Goal: Answer question/provide support

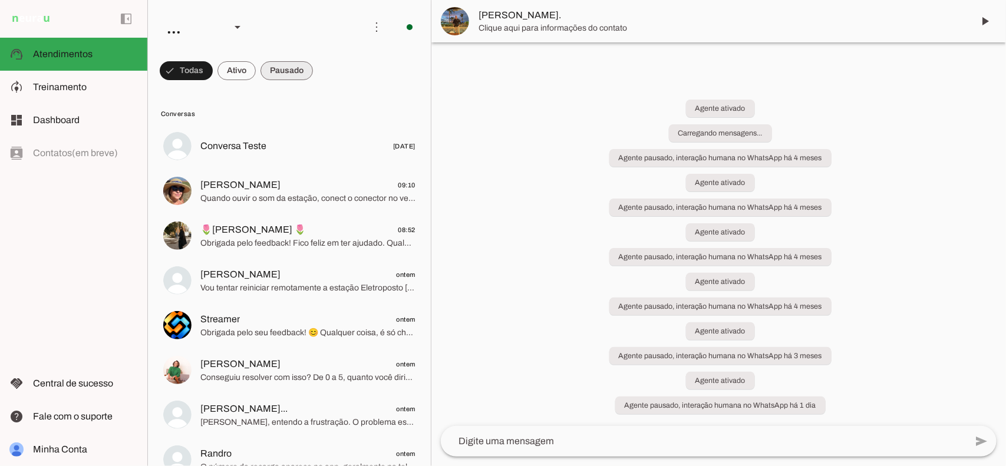
click at [283, 78] on span at bounding box center [287, 71] width 52 height 28
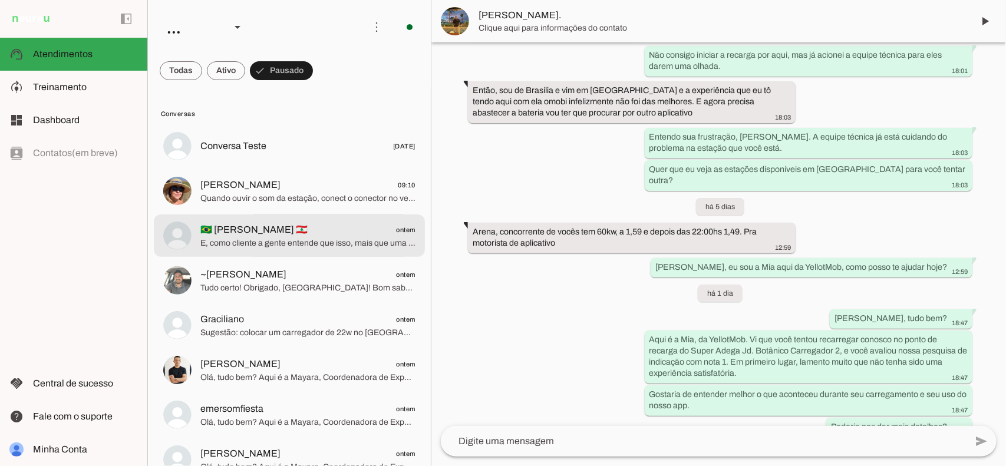
click at [323, 215] on md-item "🇧🇷 [PERSON_NAME] 🇱🇧 ontem E, como cliente a gente entende que isso, mais que um…" at bounding box center [289, 236] width 271 height 42
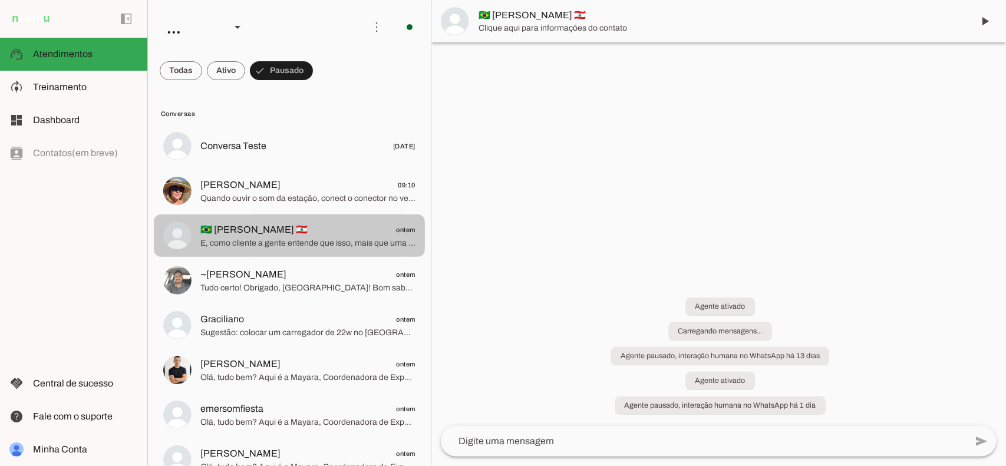
scroll to position [814, 0]
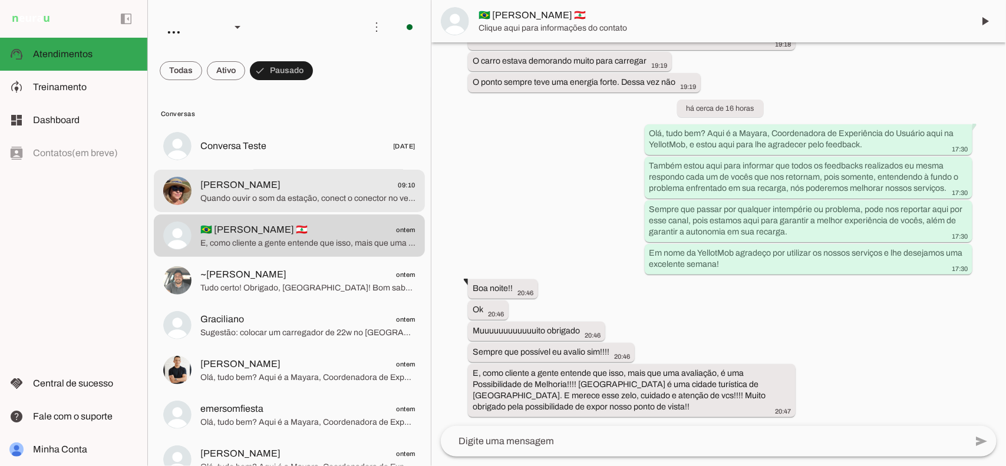
click at [323, 189] on span "[PERSON_NAME] 09:10" at bounding box center [307, 184] width 215 height 15
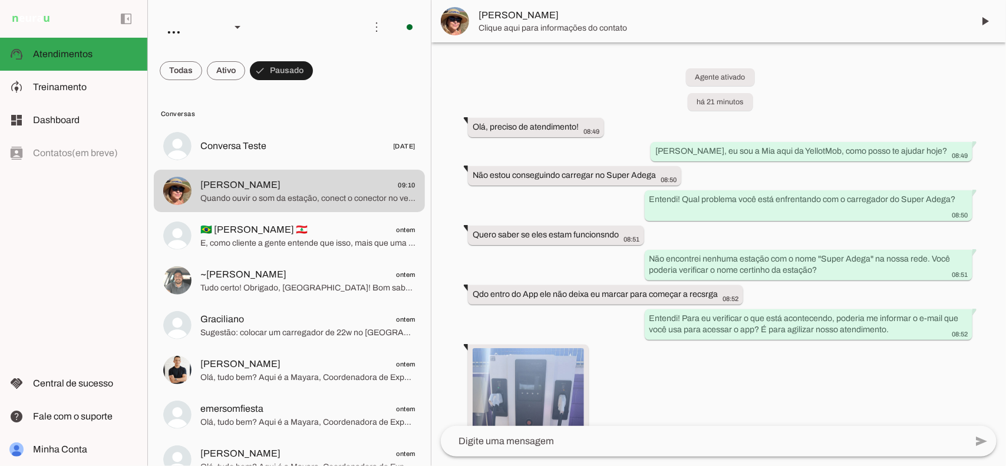
scroll to position [1575, 0]
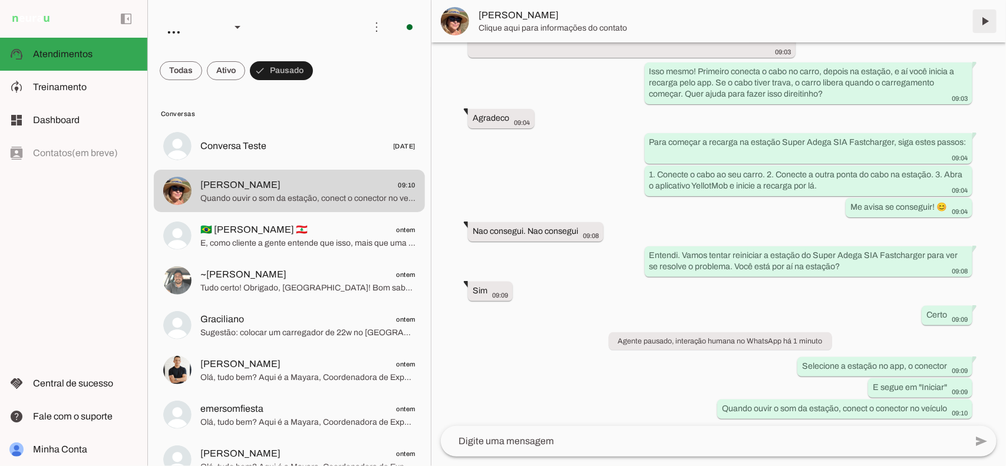
click at [977, 22] on span at bounding box center [985, 21] width 28 height 28
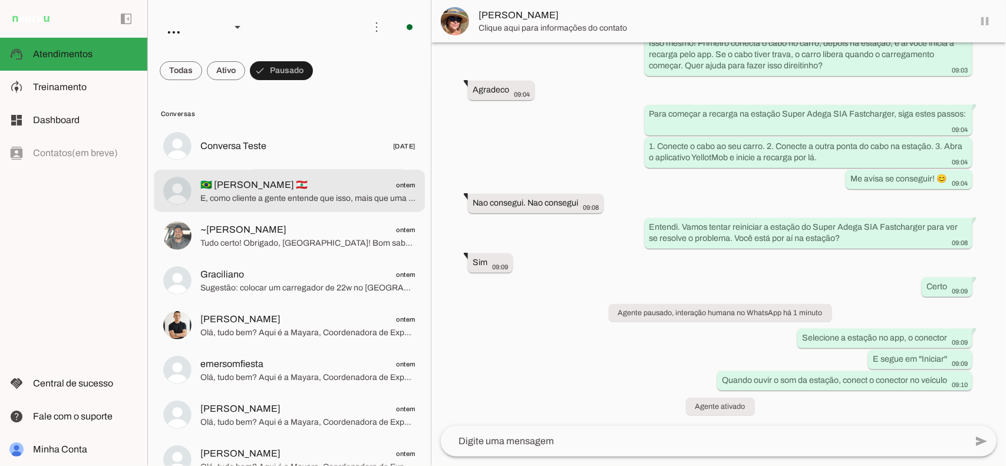
click at [330, 187] on span "🇧🇷 [PERSON_NAME] 🇱🇧 ontem" at bounding box center [307, 184] width 215 height 15
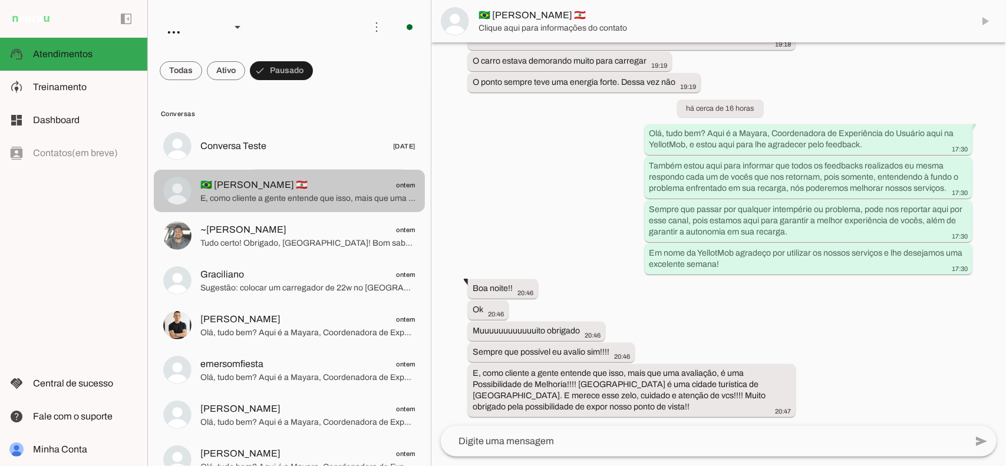
scroll to position [814, 0]
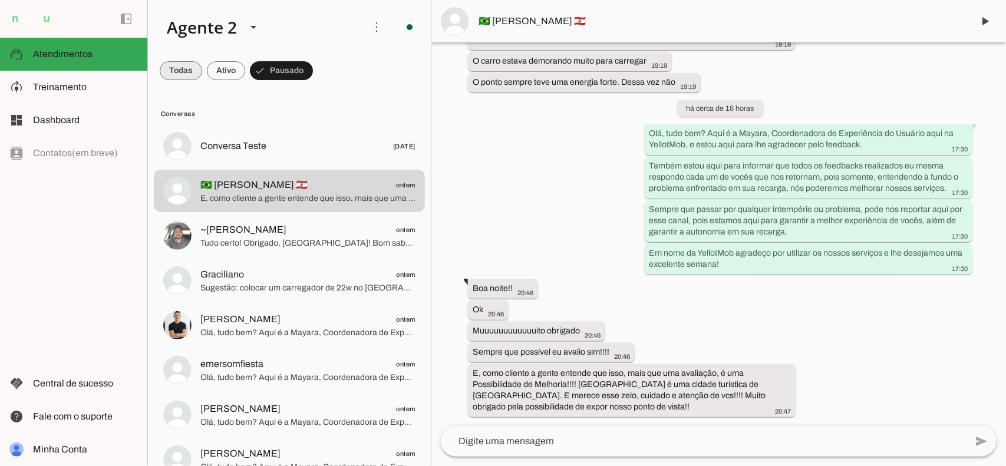
click at [165, 71] on span at bounding box center [181, 71] width 42 height 28
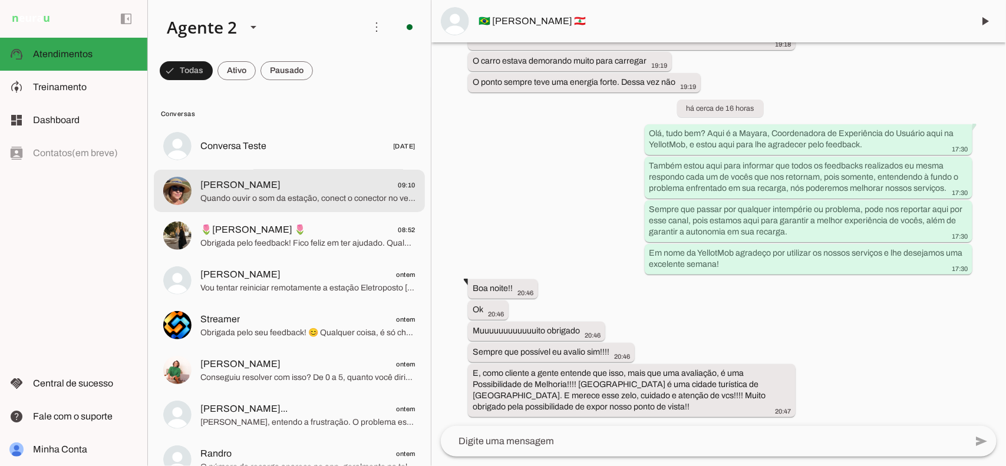
click at [261, 197] on span "Quando ouvir o som da estação, conect o conector no veículo" at bounding box center [307, 198] width 215 height 12
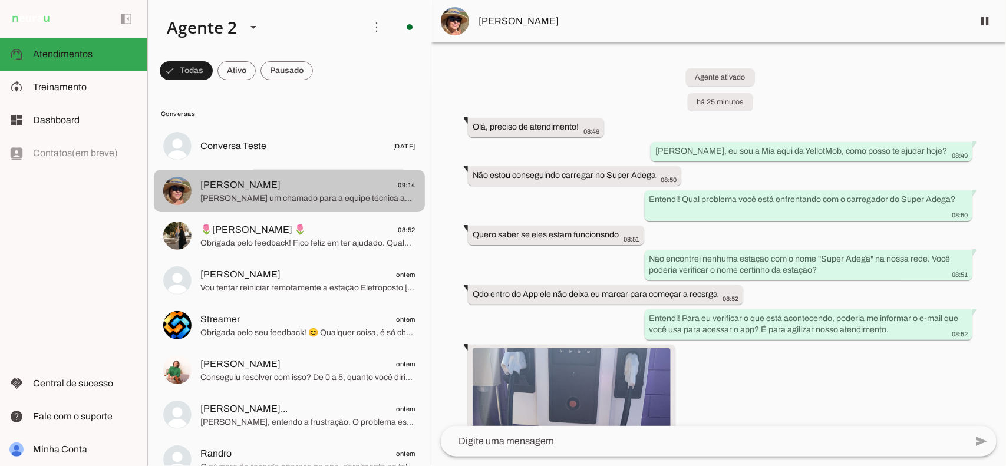
click at [268, 189] on span "[PERSON_NAME] 09:14" at bounding box center [307, 184] width 215 height 15
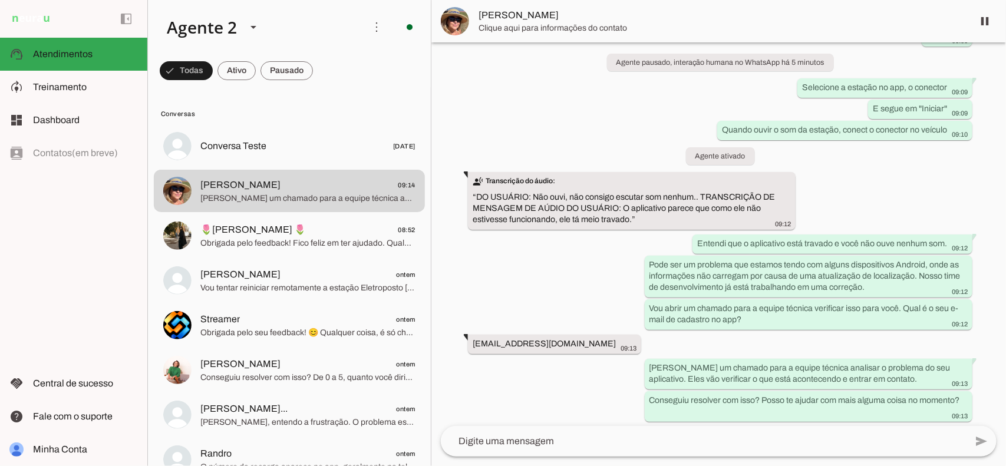
scroll to position [1857, 0]
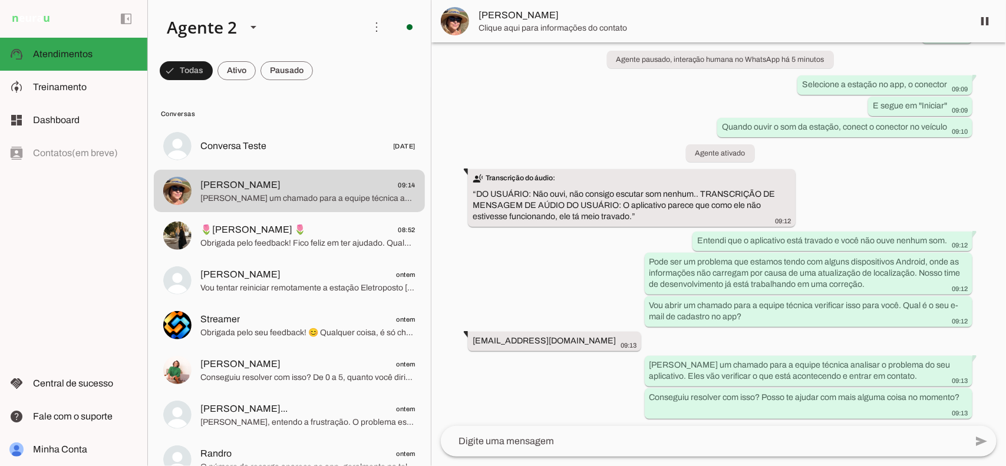
click at [549, 257] on div "Agente ativado há 26 minutos Olá, preciso de atendimento! 08:49 [PERSON_NAME], …" at bounding box center [719, 234] width 575 height 384
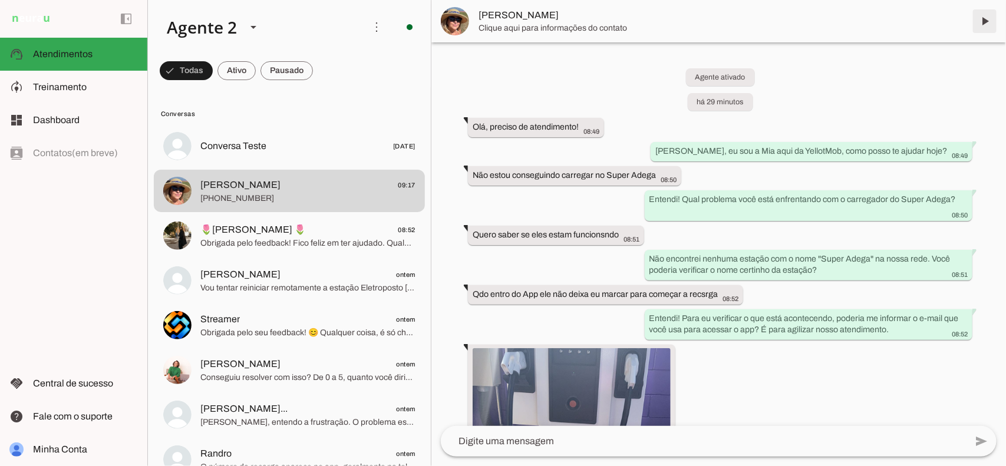
click at [989, 18] on span at bounding box center [985, 21] width 28 height 28
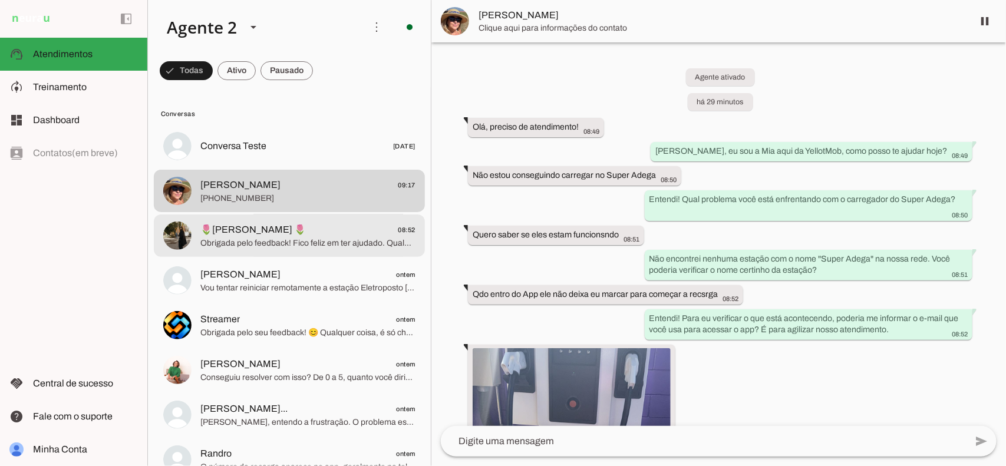
click at [341, 233] on span "🌷[PERSON_NAME] 🌷 08:52" at bounding box center [307, 229] width 215 height 15
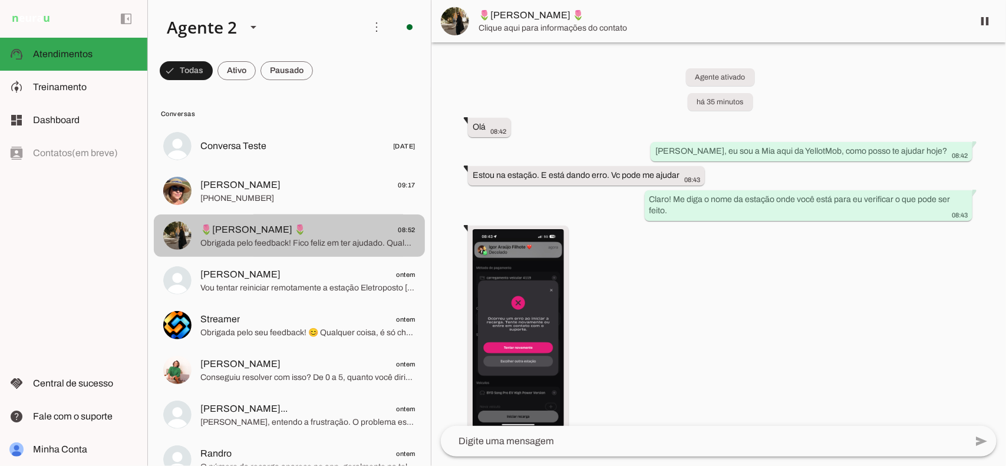
scroll to position [579, 0]
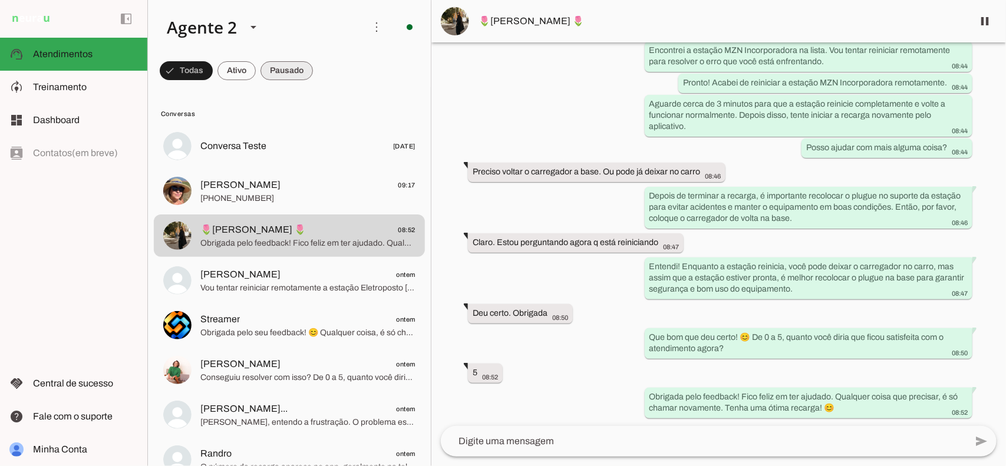
click at [298, 62] on span at bounding box center [287, 71] width 52 height 28
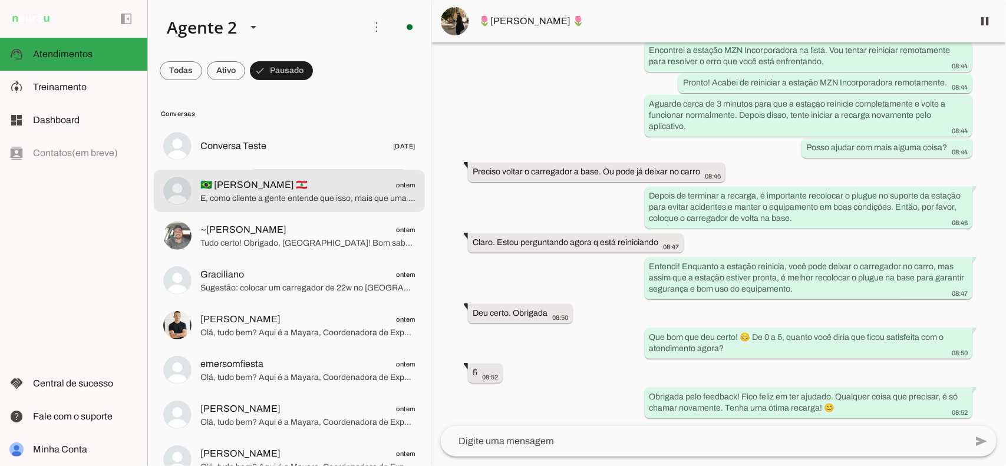
click at [344, 195] on span "E, como cliente a gente entende que isso, mais que uma avaliação, é uma Possibi…" at bounding box center [307, 198] width 215 height 12
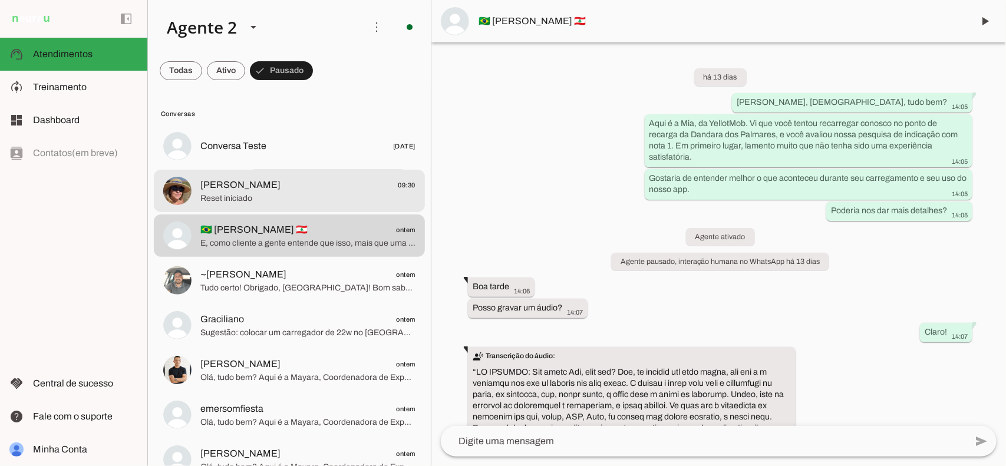
click at [259, 210] on md-item "[PERSON_NAME] 09:30 Reset iniciado" at bounding box center [289, 191] width 271 height 42
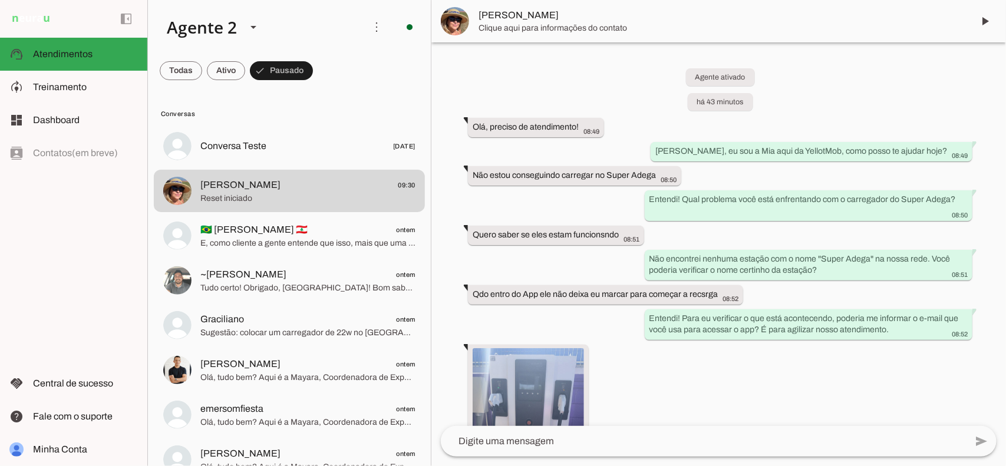
scroll to position [2663, 0]
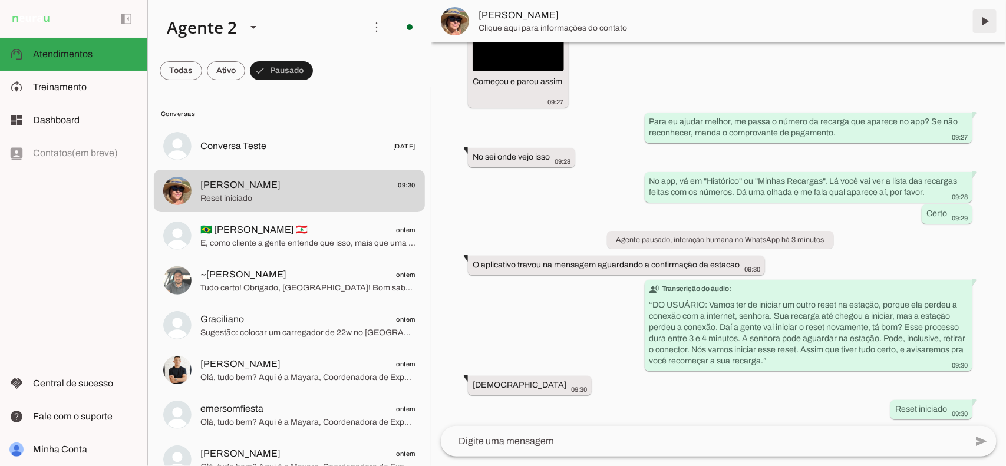
click at [985, 18] on span at bounding box center [985, 21] width 28 height 28
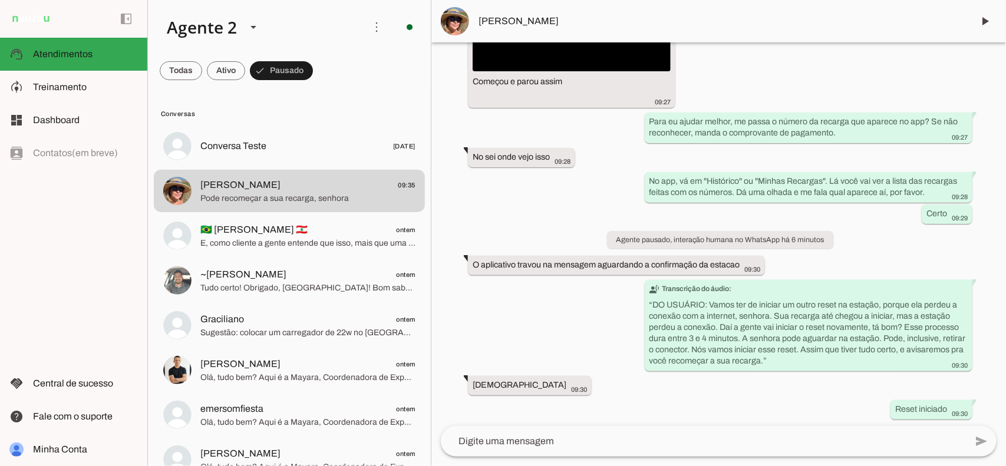
scroll to position [2787, 0]
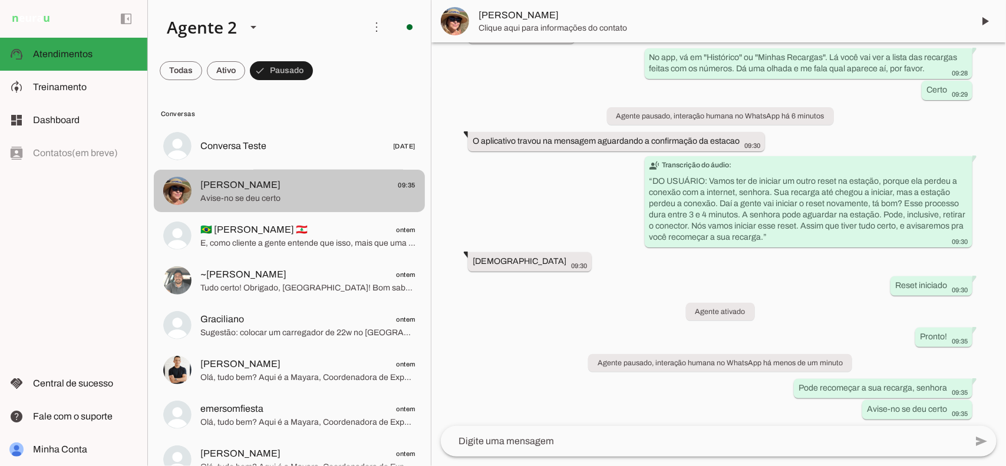
click at [342, 198] on span "Avise-no se deu certo" at bounding box center [307, 198] width 215 height 12
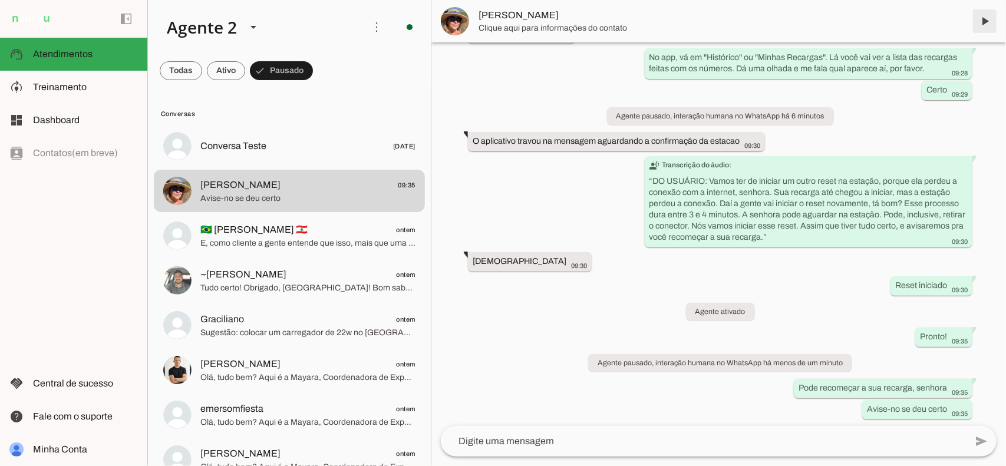
click at [986, 21] on span at bounding box center [985, 21] width 28 height 28
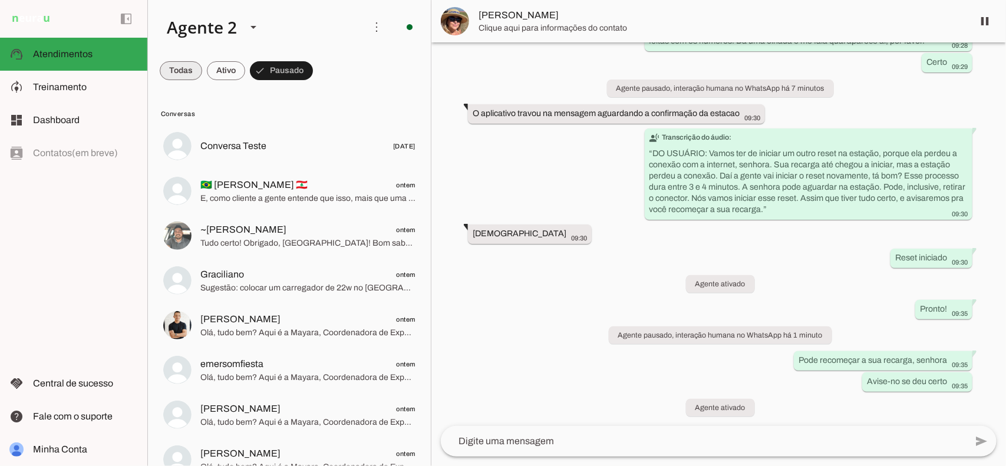
scroll to position [0, 0]
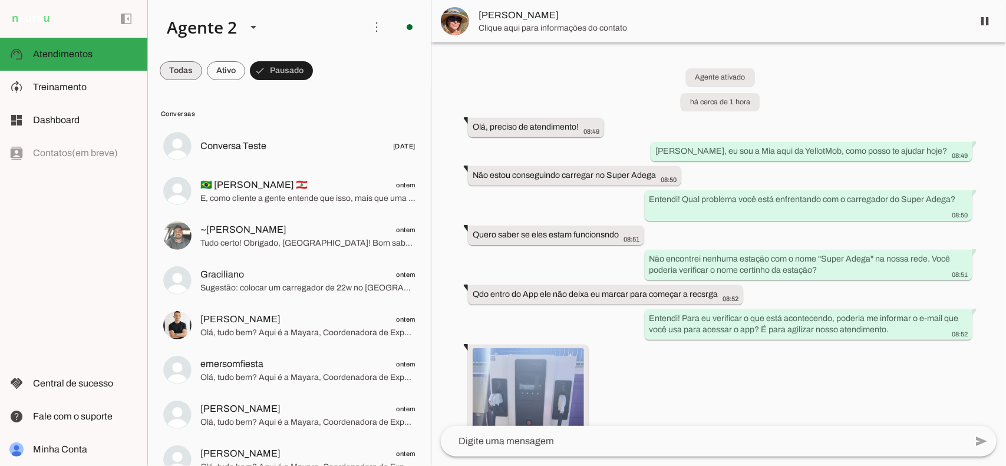
click at [173, 62] on span at bounding box center [181, 71] width 42 height 28
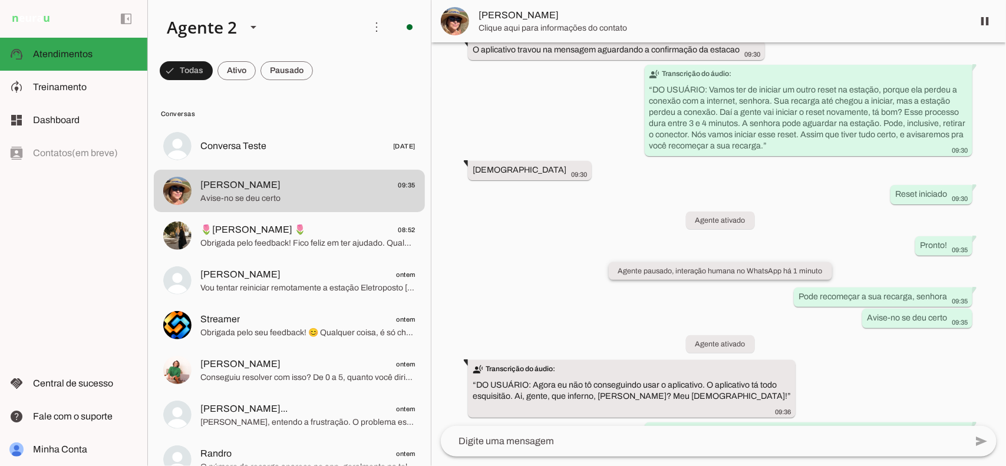
scroll to position [2849, 0]
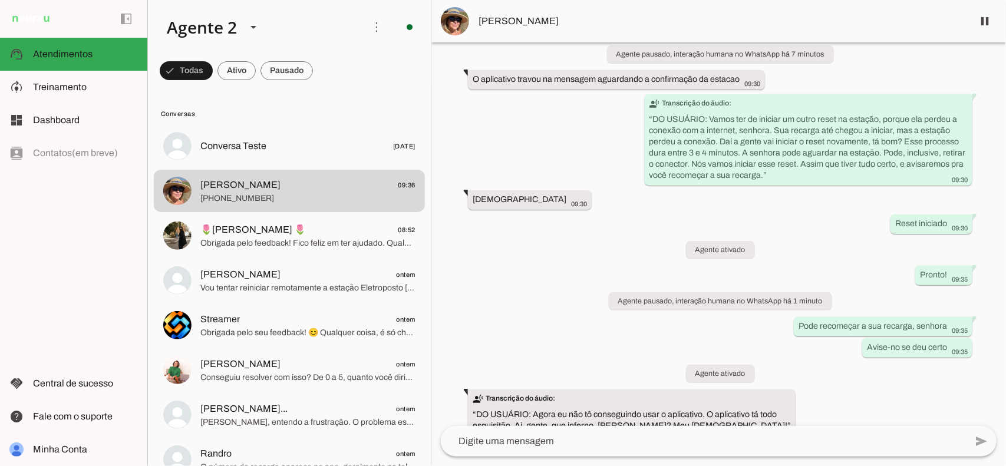
drag, startPoint x: 750, startPoint y: 320, endPoint x: 198, endPoint y: 501, distance: 580.7
click at [198, 466] on html at bounding box center [503, 233] width 1006 height 466
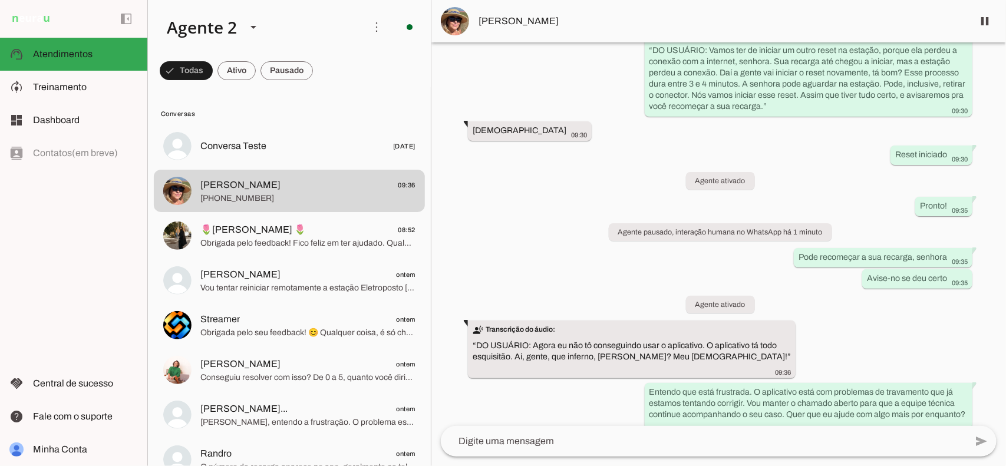
click at [579, 214] on div "Agente ativado há cerca de 1 hora Olá, preciso de atendimento! 08:49 [PERSON_NA…" at bounding box center [719, 234] width 575 height 384
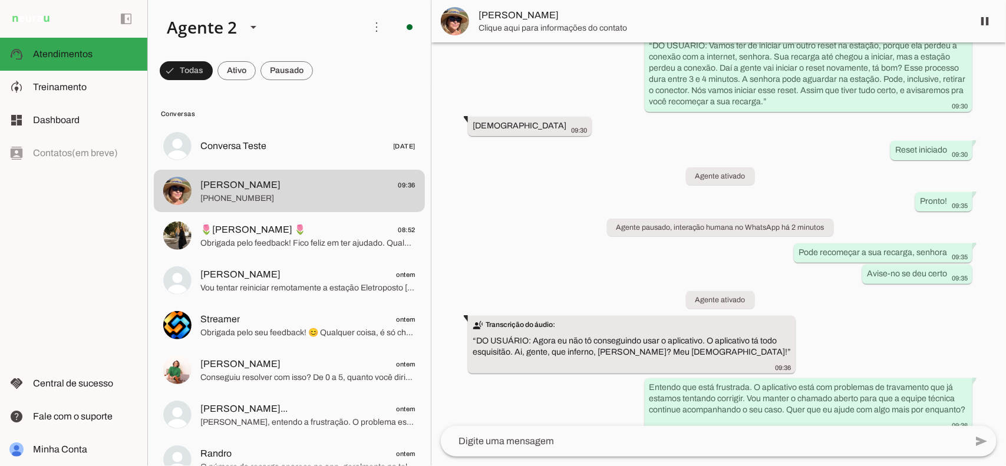
scroll to position [0, 0]
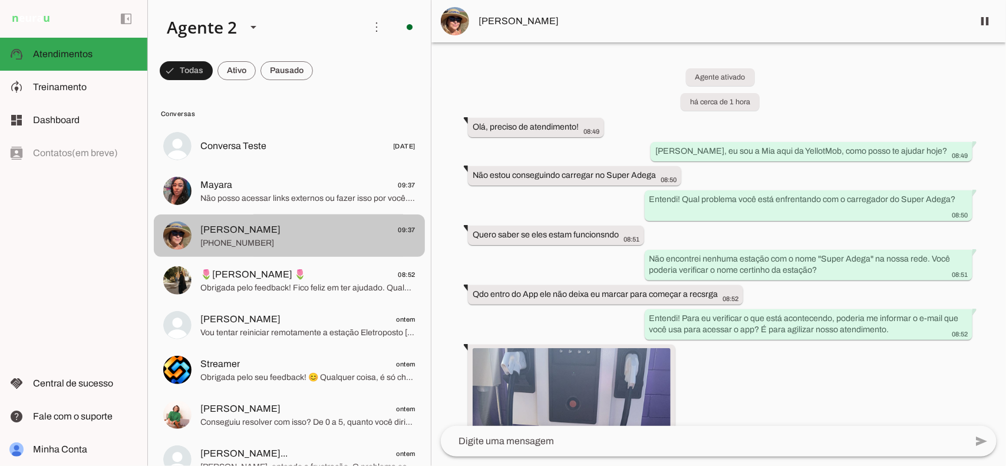
click at [297, 243] on span "[PHONE_NUMBER]" at bounding box center [307, 243] width 215 height 12
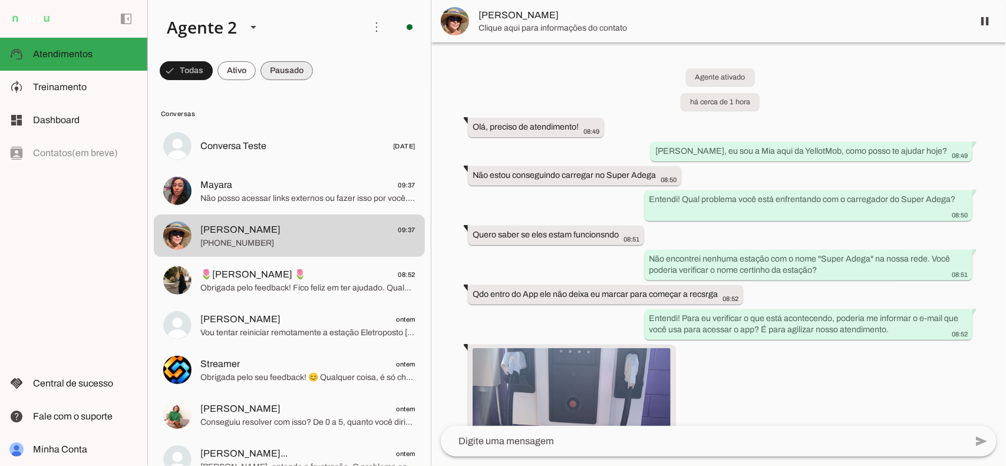
click at [292, 68] on span at bounding box center [287, 71] width 52 height 28
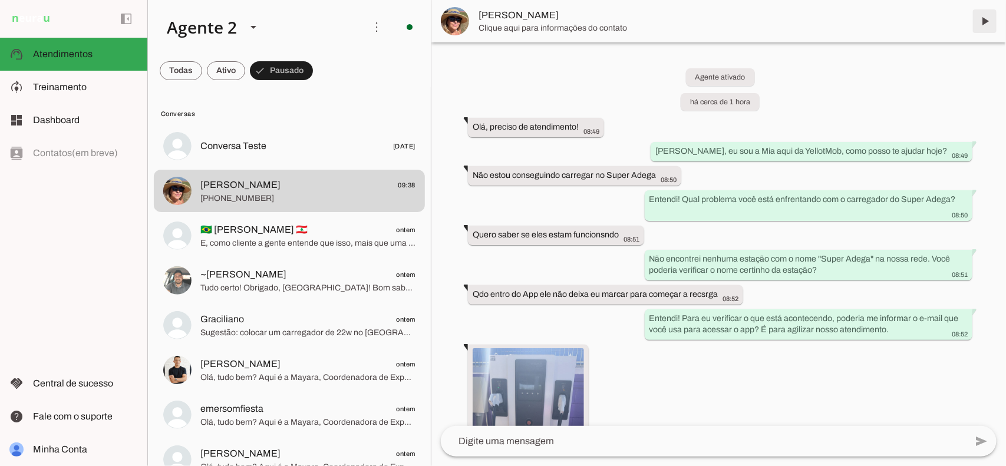
click at [976, 24] on span at bounding box center [985, 21] width 28 height 28
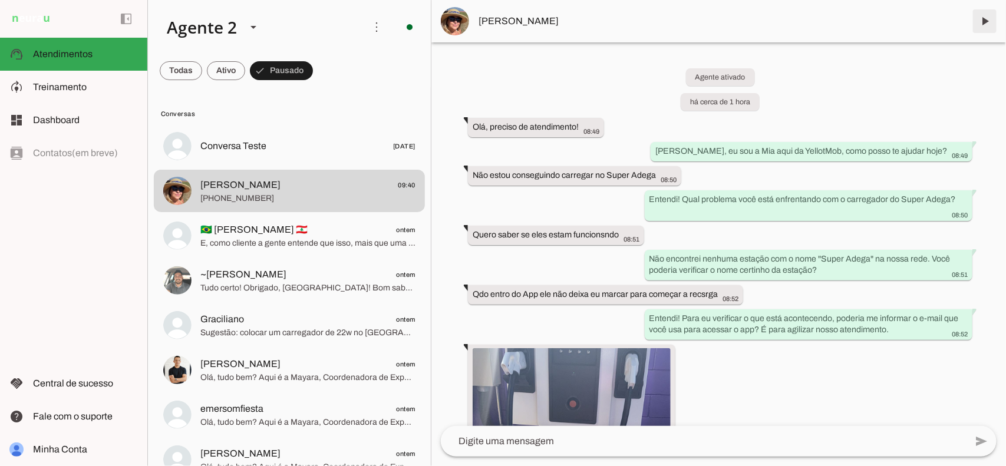
click at [989, 22] on span at bounding box center [985, 21] width 28 height 28
